Goal: Transaction & Acquisition: Purchase product/service

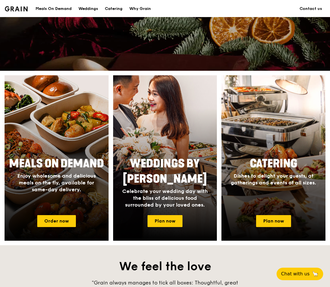
scroll to position [163, 0]
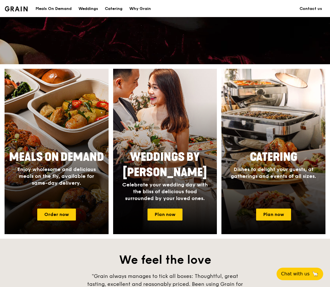
click at [45, 203] on div "Meals On Demand Enjoy wholesome and delicious meals on the fly, available for s…" at bounding box center [57, 175] width 104 height 57
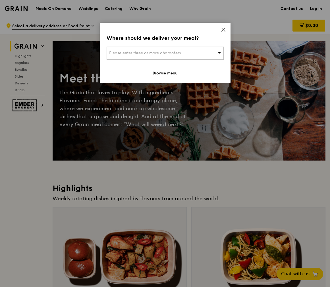
click at [223, 29] on icon at bounding box center [223, 29] width 5 height 5
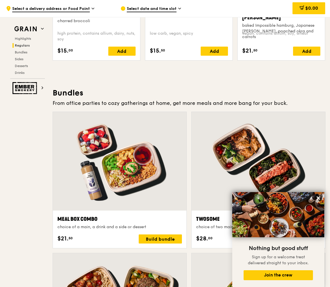
scroll to position [758, 0]
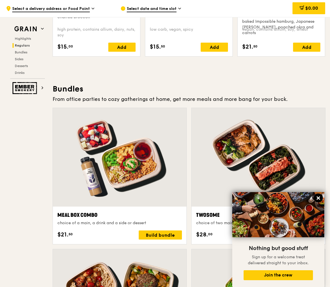
click at [319, 198] on icon at bounding box center [318, 198] width 3 height 3
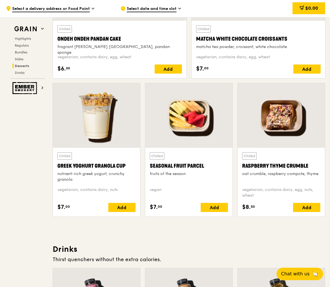
scroll to position [1764, 0]
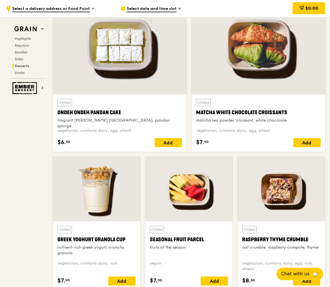
scroll to position [1671, 0]
